Goal: Navigation & Orientation: Find specific page/section

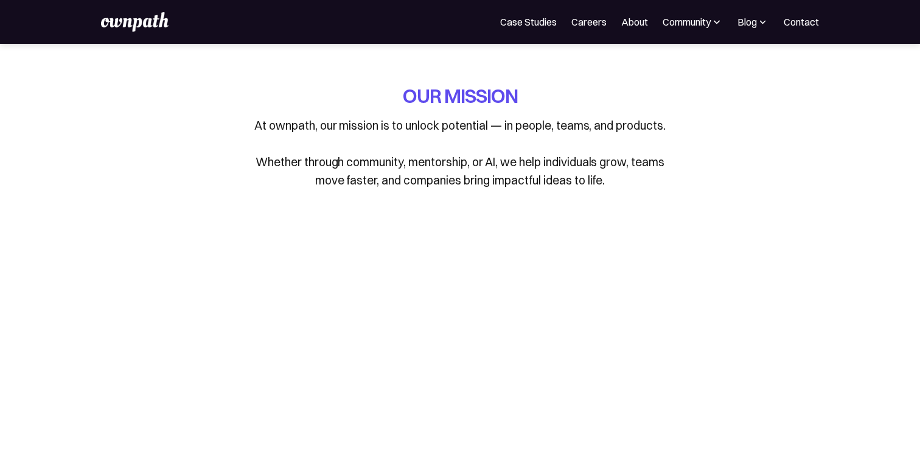
click at [643, 22] on link "About" at bounding box center [635, 22] width 27 height 15
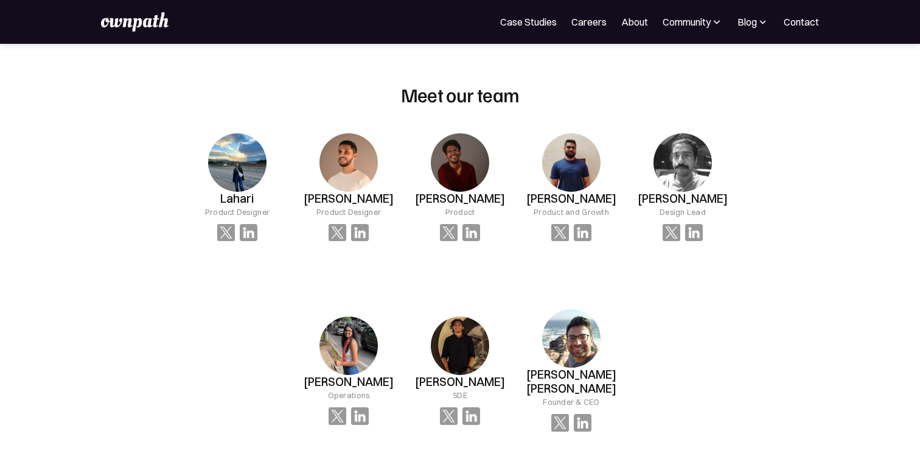
scroll to position [804, 0]
click at [258, 234] on img at bounding box center [249, 232] width 18 height 18
click at [258, 233] on img at bounding box center [249, 232] width 18 height 18
click at [258, 234] on img at bounding box center [249, 232] width 18 height 18
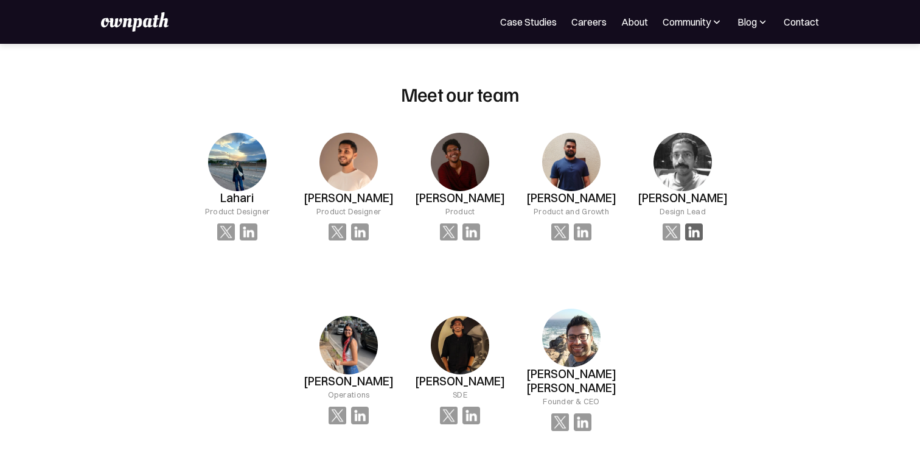
click at [258, 234] on img at bounding box center [249, 232] width 18 height 18
click at [235, 235] on img at bounding box center [226, 232] width 18 height 18
click at [258, 237] on img at bounding box center [249, 232] width 18 height 18
click at [254, 192] on h3 "Anish" at bounding box center [236, 198] width 33 height 14
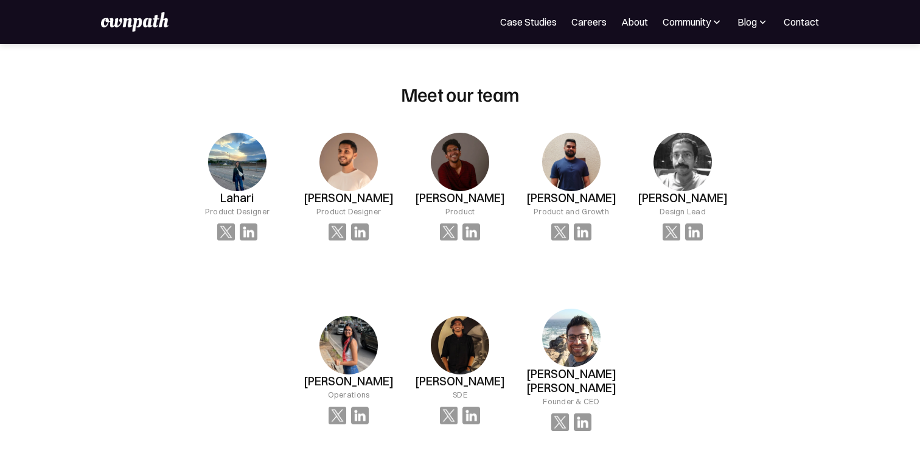
click at [753, 212] on div "OUR MISSION At ownpath, our mission is to unlock potential — in people, teams, …" at bounding box center [460, 383] width 920 height 2286
click at [258, 230] on img at bounding box center [249, 232] width 18 height 18
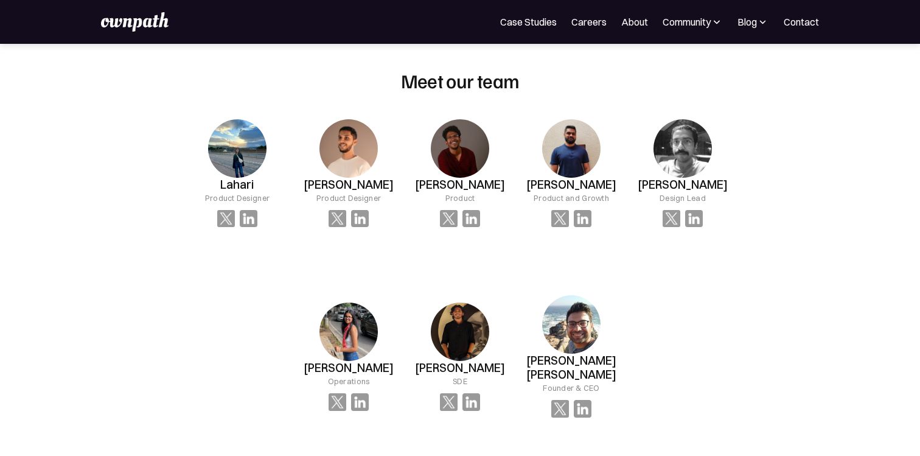
scroll to position [821, 0]
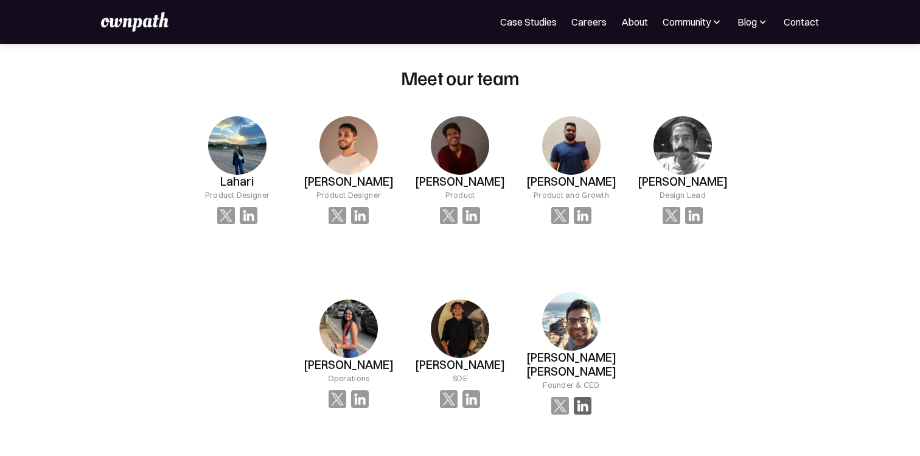
click at [582, 397] on img at bounding box center [583, 406] width 18 height 18
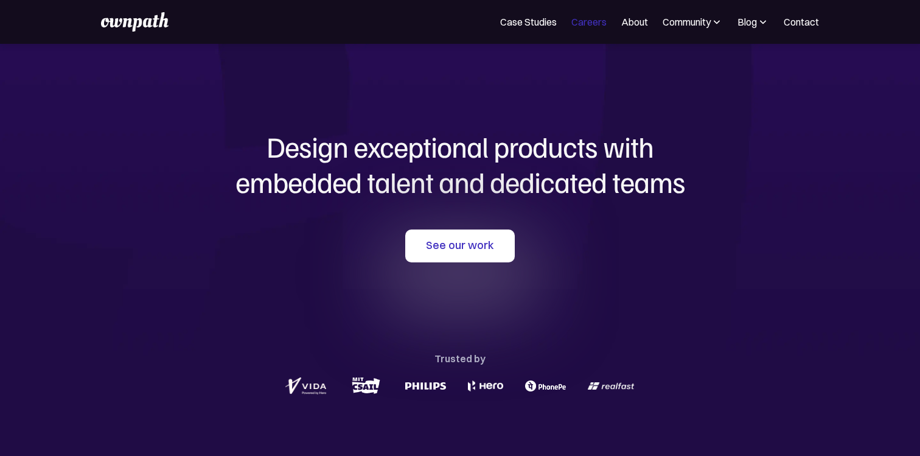
click at [584, 27] on link "Careers" at bounding box center [589, 22] width 35 height 15
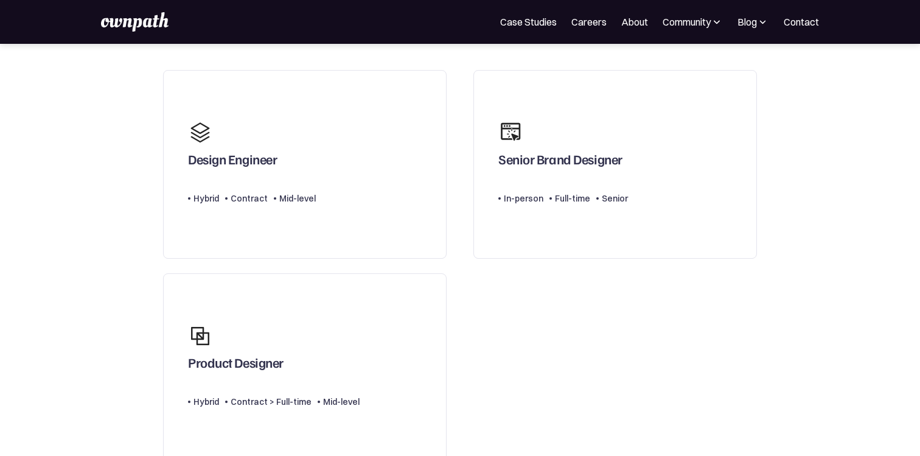
scroll to position [69, 0]
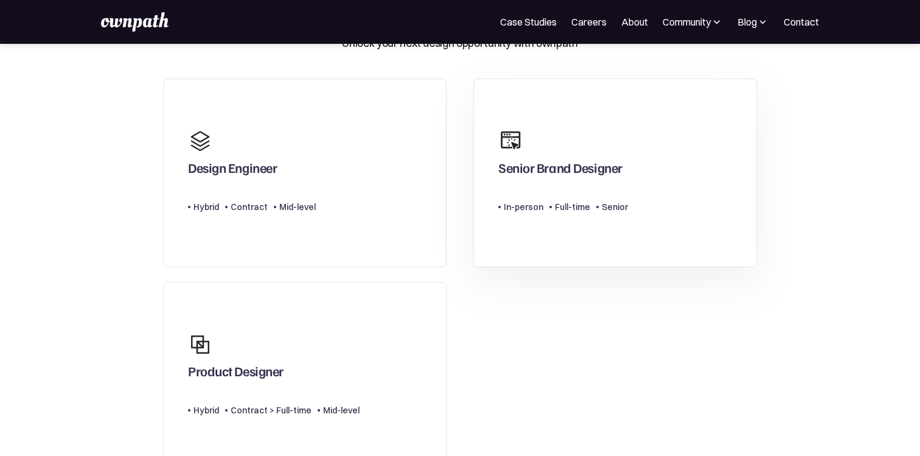
click at [603, 223] on link "Senior Brand Designer Type Level In-person Full-time Senior" at bounding box center [616, 173] width 284 height 189
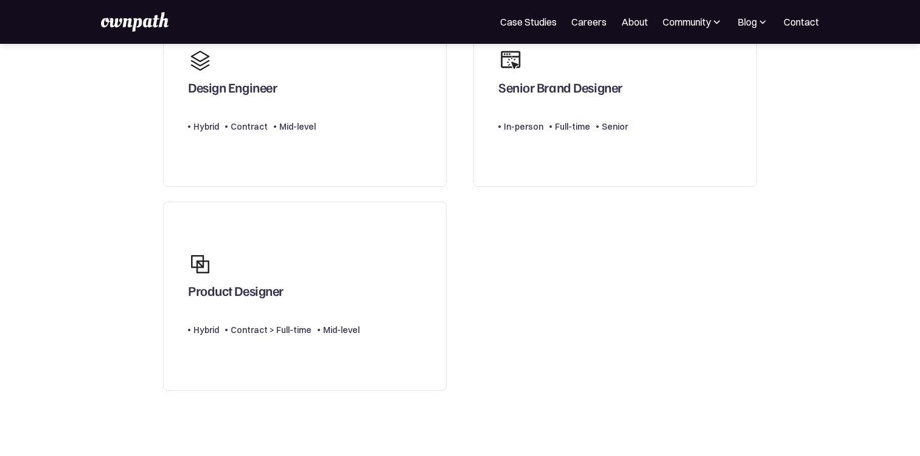
scroll to position [167, 0]
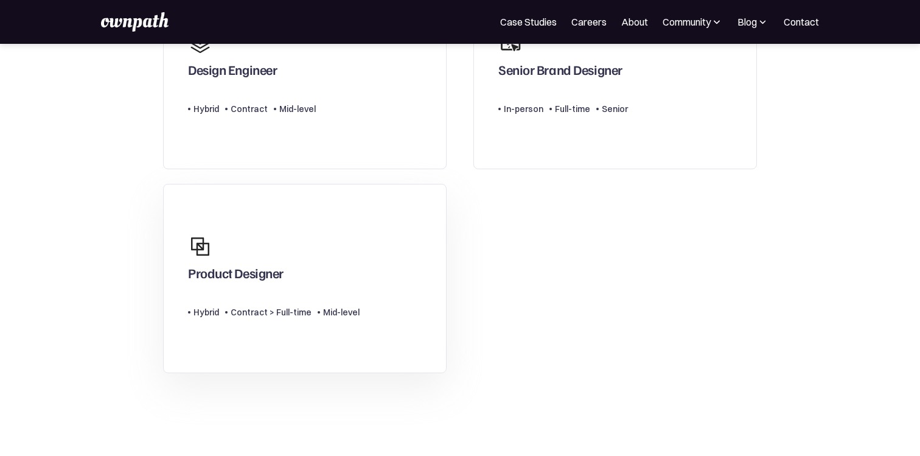
click at [275, 262] on div "Product Designer" at bounding box center [274, 257] width 172 height 58
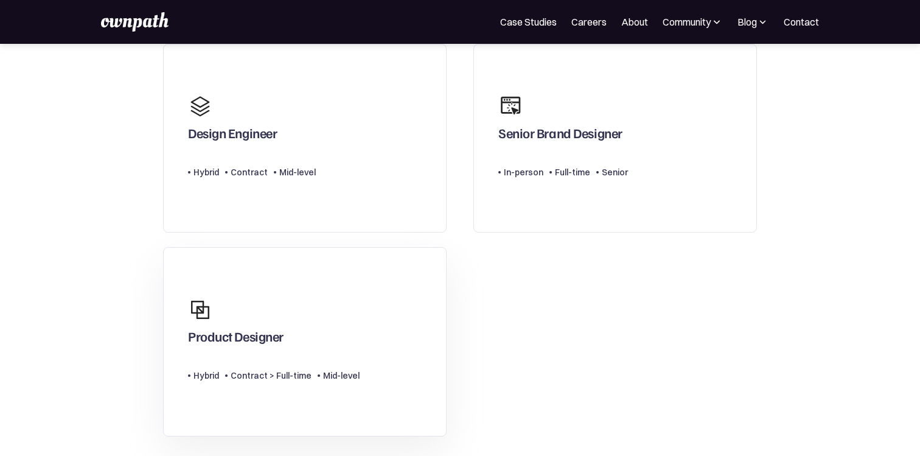
scroll to position [63, 0]
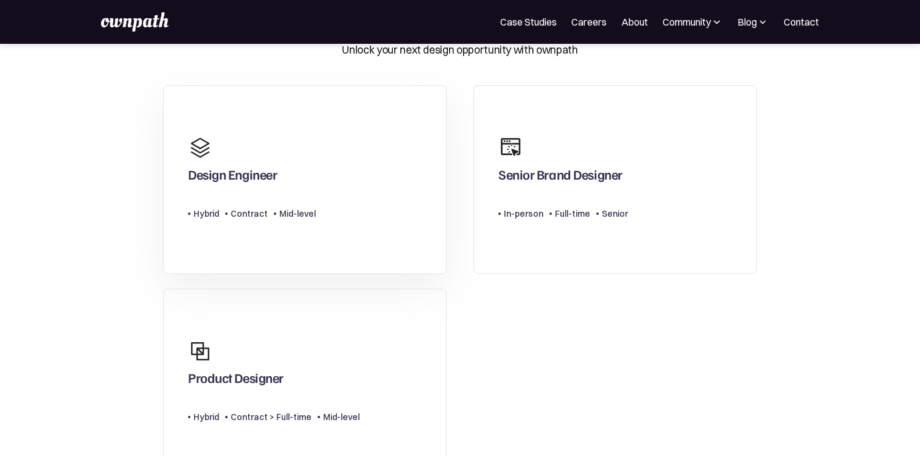
click at [361, 153] on link "Design Engineer Type Level Hybrid Contract Mid-level" at bounding box center [305, 179] width 284 height 189
click at [546, 131] on div "Senior Brand Designer" at bounding box center [564, 159] width 130 height 58
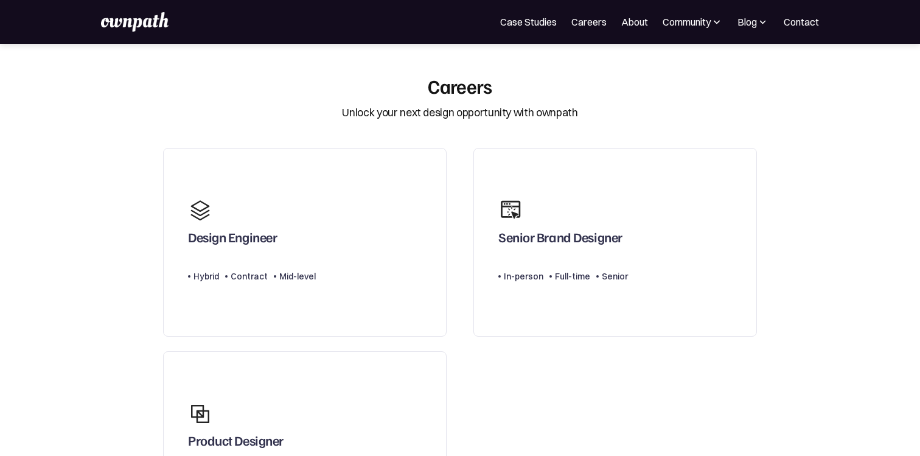
click at [149, 19] on img at bounding box center [134, 21] width 67 height 19
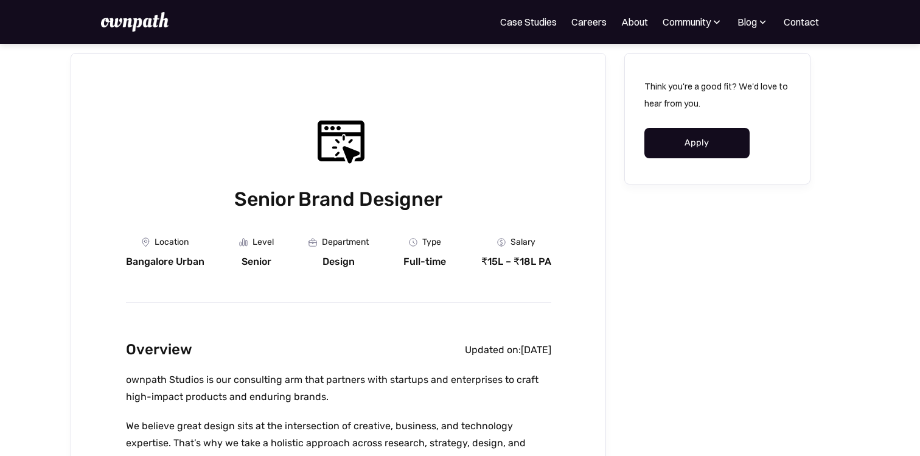
scroll to position [35, 0]
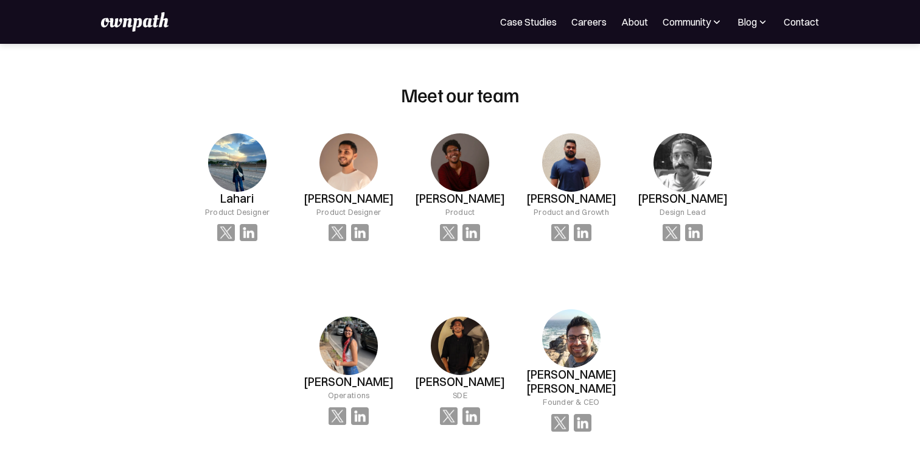
scroll to position [805, 0]
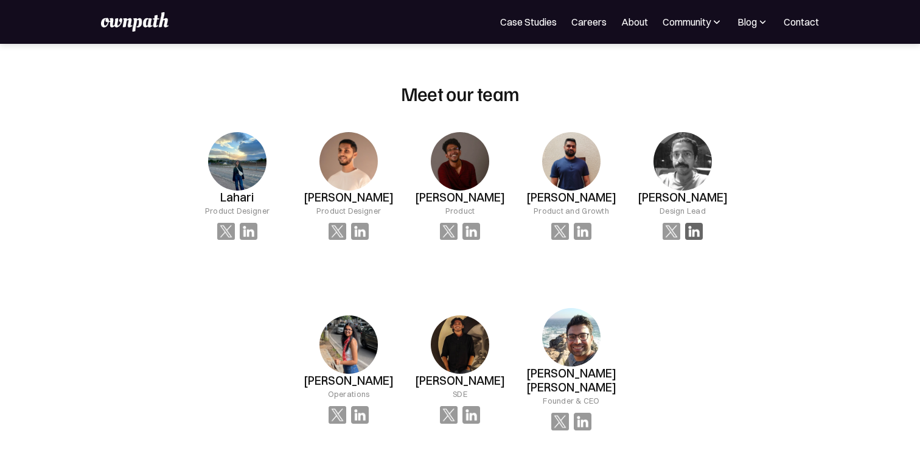
click at [258, 236] on img at bounding box center [249, 232] width 18 height 18
click at [254, 205] on h3 "Ananya Mitra" at bounding box center [236, 198] width 33 height 14
click at [258, 240] on img at bounding box center [249, 232] width 18 height 18
click at [468, 406] on img at bounding box center [472, 415] width 18 height 18
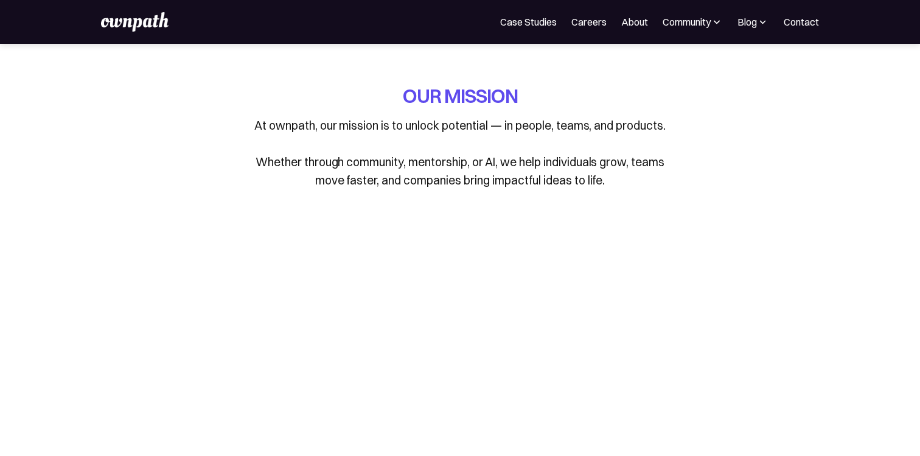
scroll to position [805, 0]
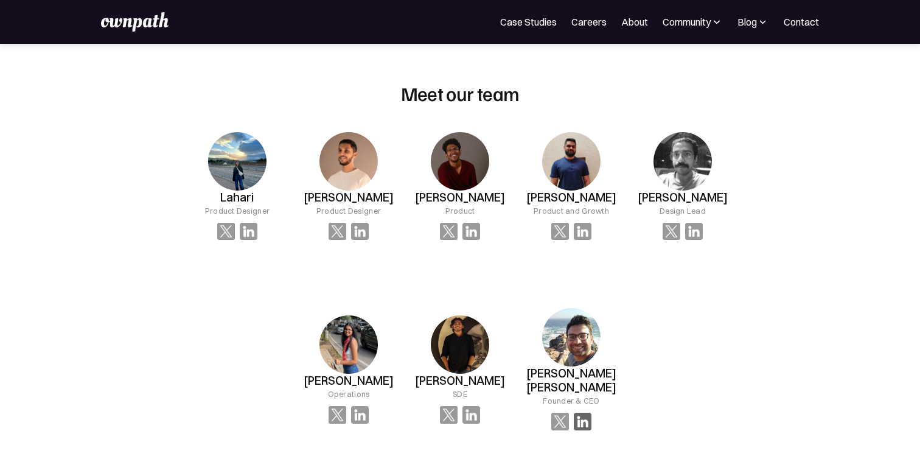
click at [584, 413] on img at bounding box center [583, 422] width 18 height 18
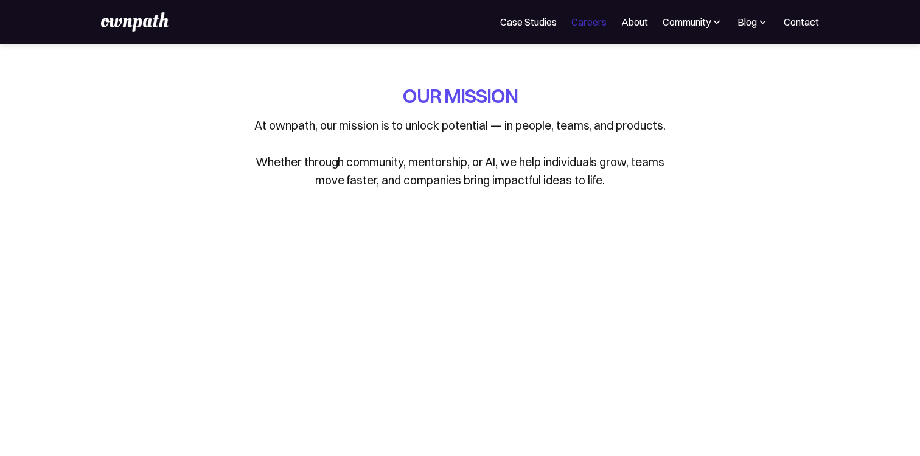
click at [601, 26] on link "Careers" at bounding box center [589, 22] width 35 height 15
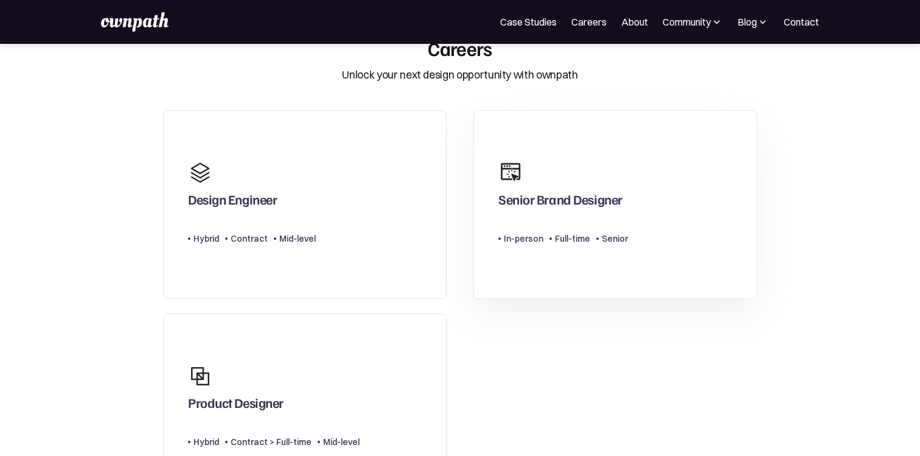
scroll to position [40, 0]
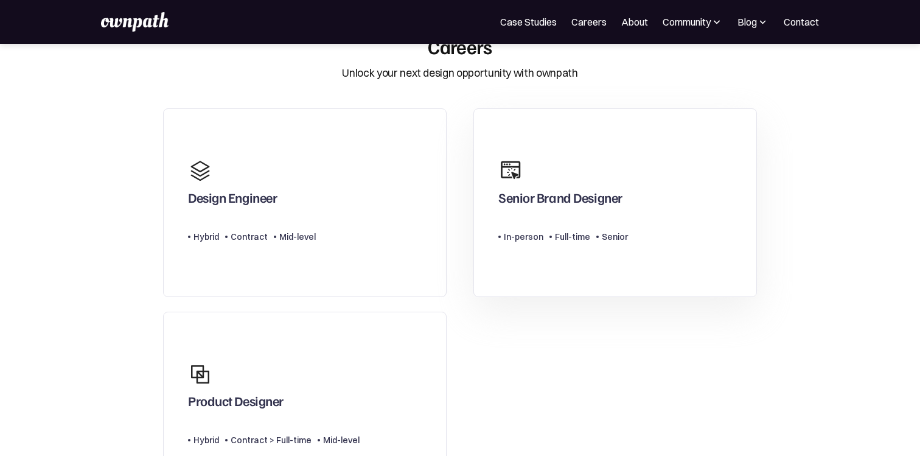
click at [706, 169] on link "Senior Brand Designer Type Level In-person Full-time Senior" at bounding box center [616, 202] width 284 height 189
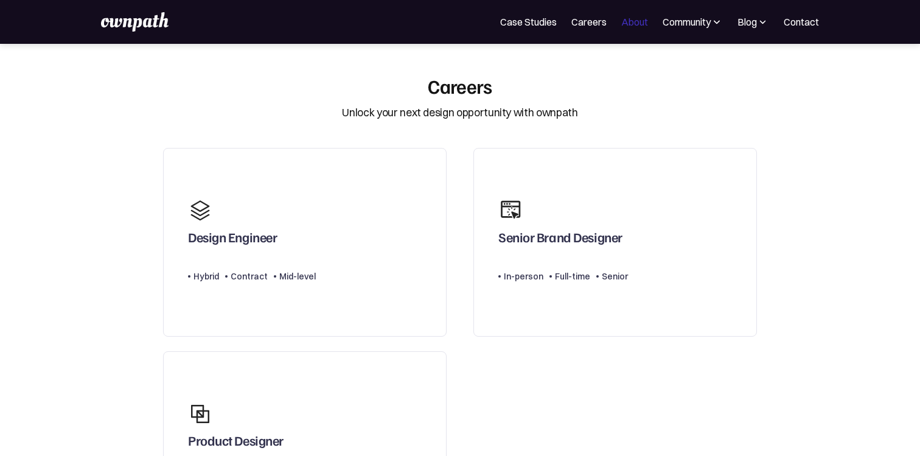
click at [637, 21] on link "About" at bounding box center [635, 22] width 27 height 15
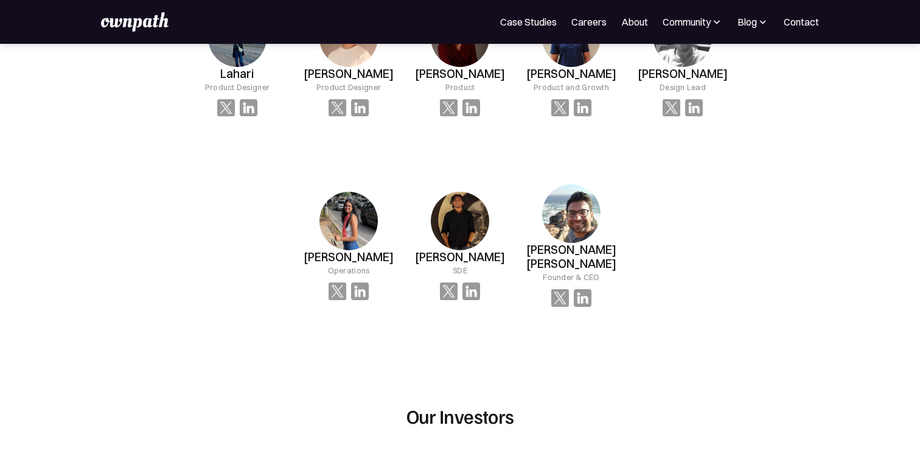
scroll to position [897, 0]
